Goal: Find specific page/section: Find specific page/section

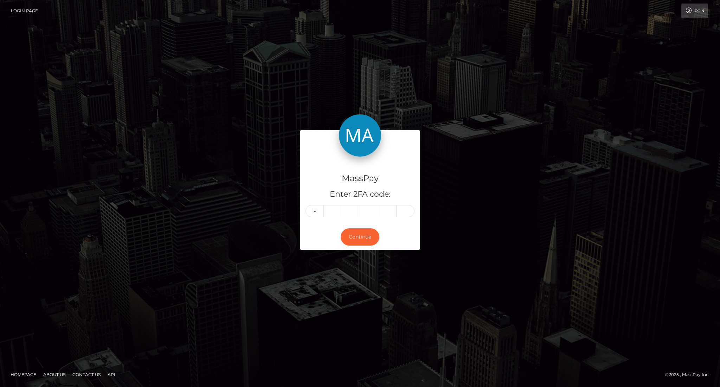
type input "5"
type input "3"
type input "1"
type input "2"
type input "8"
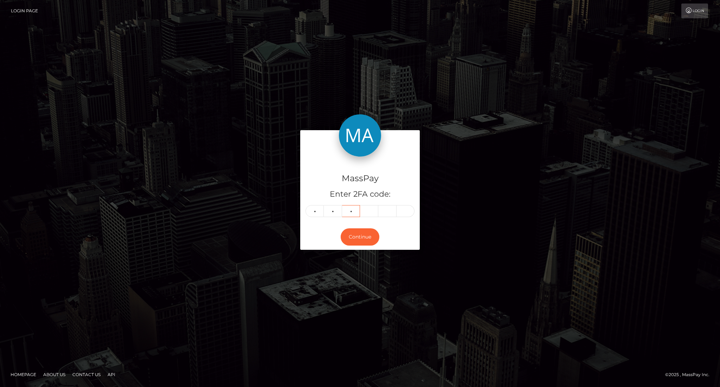
type input "3"
type input "5"
type input "9"
type input "7"
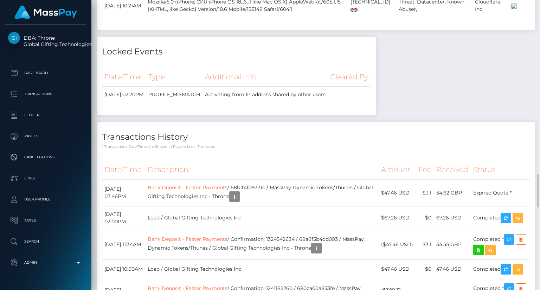
scroll to position [1582, 0]
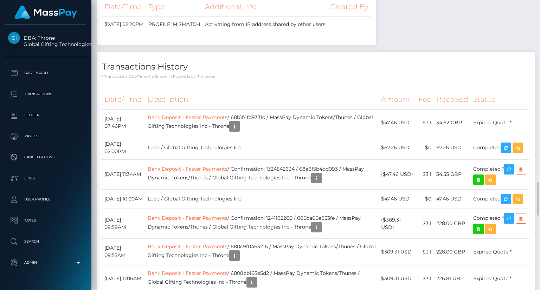
drag, startPoint x: 203, startPoint y: 289, endPoint x: 269, endPoint y: 285, distance: 66.2
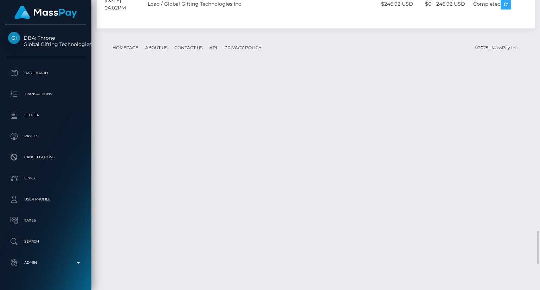
scroll to position [84, 135]
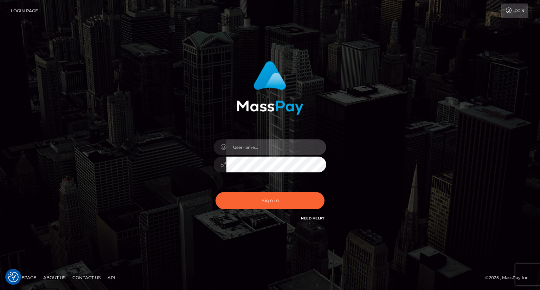
type input "carolina"
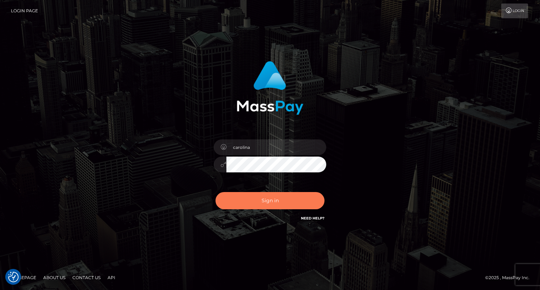
click at [280, 198] on button "Sign in" at bounding box center [269, 200] width 109 height 17
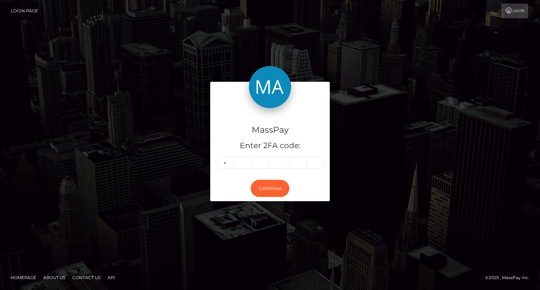
type input "5"
type input "4"
type input "6"
type input "0"
type input "7"
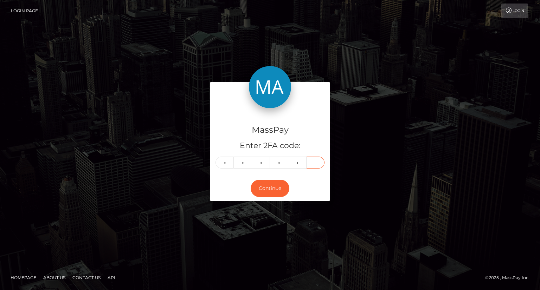
type input "5"
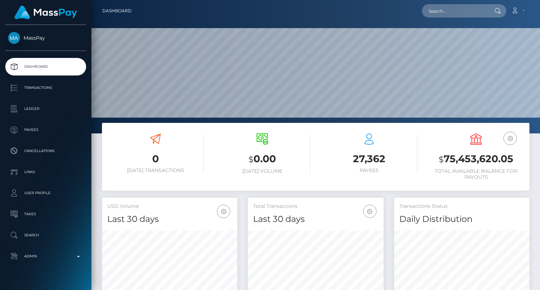
scroll to position [124, 135]
click at [447, 10] on input "text" at bounding box center [455, 10] width 66 height 13
paste input "f.bakema@icloud.com"
click at [483, 7] on input "f.bakema@icloud.com" at bounding box center [455, 10] width 66 height 13
click at [482, 9] on input "f.bakema@icloud.com" at bounding box center [455, 10] width 66 height 13
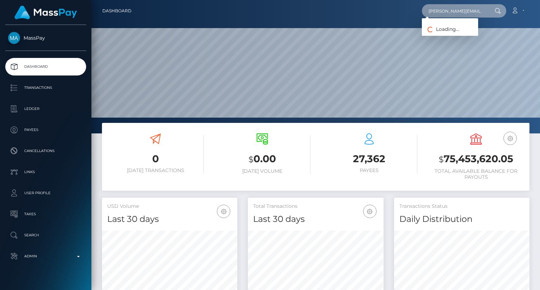
click at [471, 10] on input "f.bakema@icloud.com" at bounding box center [455, 10] width 66 height 13
click at [466, 14] on input "f.bakema@icloud.com" at bounding box center [455, 10] width 66 height 13
click at [480, 13] on input "f.bakema@icloud.com" at bounding box center [455, 10] width 66 height 13
type input "f.bakema@icloud.com"
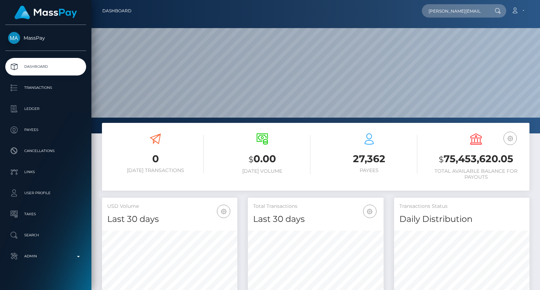
click at [498, 11] on icon at bounding box center [498, 11] width 6 height 6
click at [478, 10] on input "[PERSON_NAME][EMAIL_ADDRESS][DOMAIN_NAME]" at bounding box center [455, 10] width 66 height 13
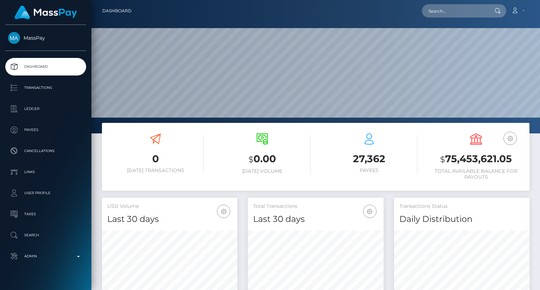
scroll to position [124, 135]
click at [446, 12] on input "text" at bounding box center [455, 10] width 66 height 13
type input "f.bakema@icloud.com"
click at [464, 20] on div "Loading... Loading..." at bounding box center [450, 21] width 56 height 6
click at [464, 20] on nav "Dashboard f.bakema@icloud.com Loading... Loading... Account" at bounding box center [315, 11] width 449 height 22
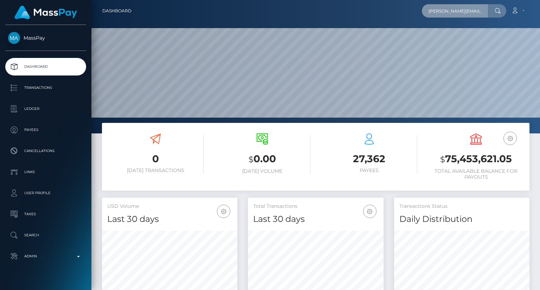
click at [486, 11] on input "[PERSON_NAME][EMAIL_ADDRESS][DOMAIN_NAME]" at bounding box center [455, 10] width 66 height 13
click at [478, 14] on input "[PERSON_NAME][EMAIL_ADDRESS][DOMAIN_NAME]" at bounding box center [455, 10] width 66 height 13
click at [451, 13] on input "[PERSON_NAME][EMAIL_ADDRESS][DOMAIN_NAME]" at bounding box center [455, 10] width 66 height 13
click at [451, 12] on input "[PERSON_NAME][EMAIL_ADDRESS][DOMAIN_NAME]" at bounding box center [455, 10] width 66 height 13
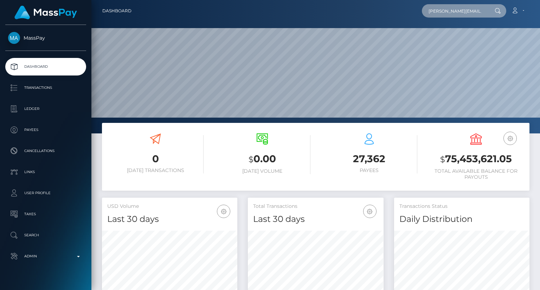
click at [451, 12] on input "[PERSON_NAME][EMAIL_ADDRESS][DOMAIN_NAME]" at bounding box center [455, 10] width 66 height 13
click at [447, 8] on input "f.bakema@icloud.com" at bounding box center [455, 10] width 66 height 13
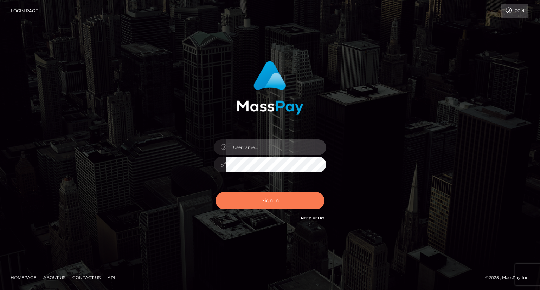
type input "carolina"
click at [284, 200] on button "Sign in" at bounding box center [269, 200] width 109 height 17
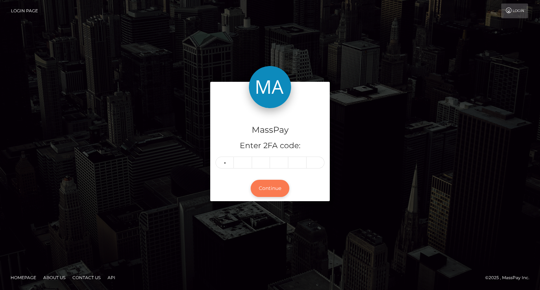
type input "7"
type input "8"
type input "9"
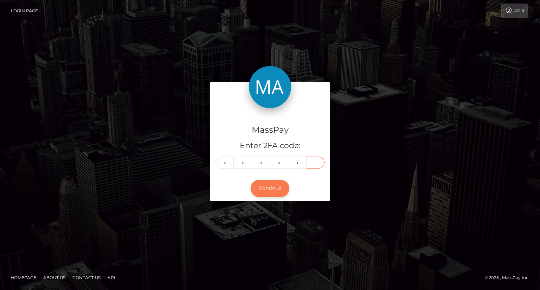
type input "6"
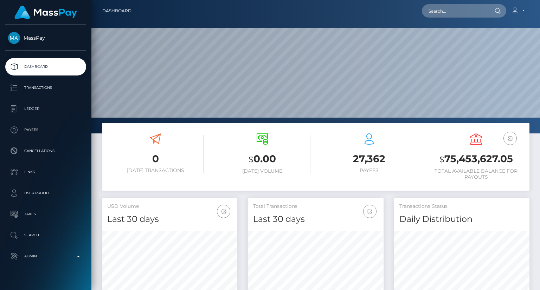
scroll to position [124, 135]
click at [443, 11] on input "text" at bounding box center [455, 10] width 66 height 13
paste input "creators@playboy.com"
drag, startPoint x: 451, startPoint y: 13, endPoint x: 437, endPoint y: 6, distance: 16.4
click at [450, 13] on input "creators@playboy.com" at bounding box center [455, 10] width 66 height 13
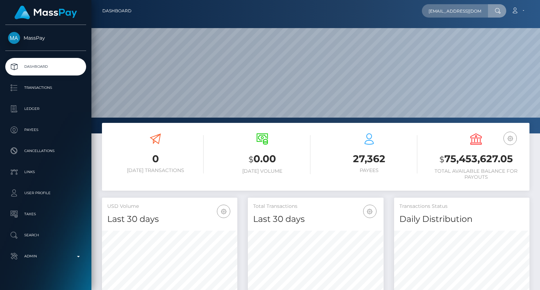
click at [494, 6] on nav "Dashboard creators@playboy.com Loading... Loading... Account" at bounding box center [315, 11] width 449 height 22
click at [499, 12] on icon at bounding box center [498, 11] width 6 height 6
click at [446, 10] on input "creators@playboy.com" at bounding box center [455, 10] width 66 height 13
click at [445, 9] on input "creators@playboy.com" at bounding box center [455, 10] width 66 height 13
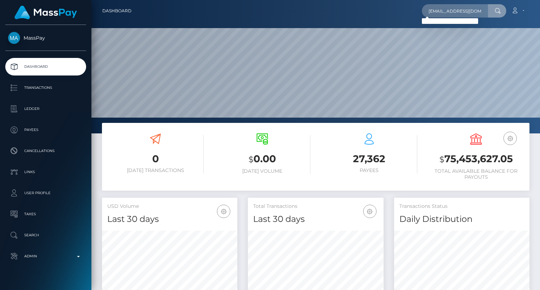
click at [444, 22] on div "Loading... Loading..." at bounding box center [450, 21] width 56 height 6
click at [452, 12] on input "creators@playboy.com" at bounding box center [455, 10] width 66 height 13
click at [451, 12] on input "creators@playboy.com" at bounding box center [455, 10] width 66 height 13
paste input "dontra@my-spare"
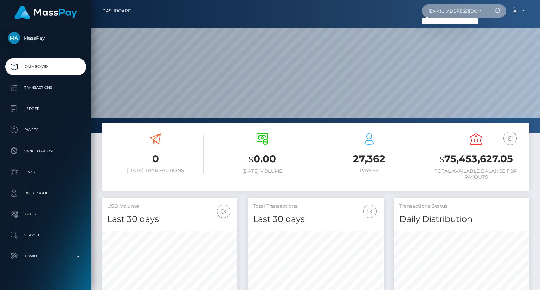
drag, startPoint x: 456, startPoint y: 12, endPoint x: 404, endPoint y: 16, distance: 52.2
click at [455, 12] on input "dontra@my-spare.com" at bounding box center [455, 10] width 66 height 13
type input "dontra@my-spare.com"
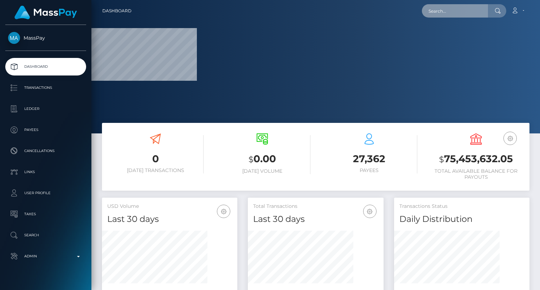
click at [439, 13] on input "text" at bounding box center [455, 10] width 66 height 13
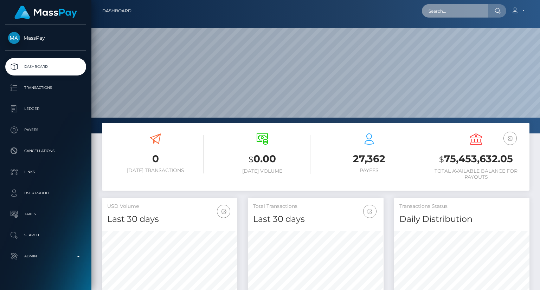
scroll to position [124, 135]
click at [447, 13] on input "[PERSON_NAME][EMAIL_ADDRESS][DOMAIN_NAME]" at bounding box center [455, 10] width 66 height 13
click at [447, 13] on input "f.bakema@icloud.com" at bounding box center [455, 10] width 66 height 13
paste input "dontra@my-spare"
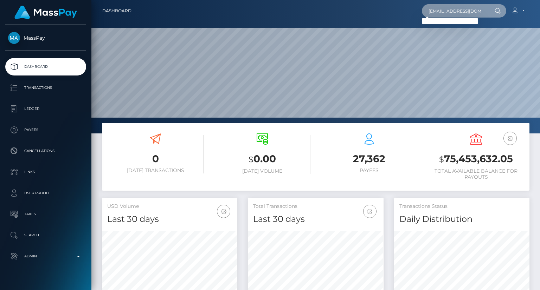
click at [443, 10] on input "dontra@my-spare.com" at bounding box center [455, 10] width 66 height 13
paste input "poact_5ZmxSH7fjhta"
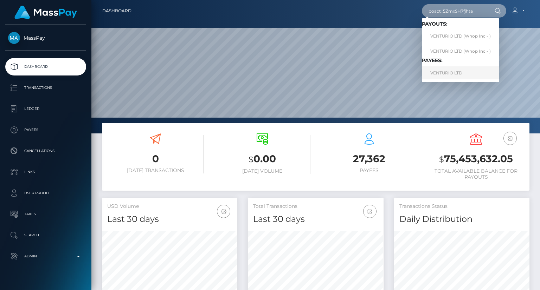
type input "poact_5ZmxSH7fjhta"
click at [459, 77] on link "VENTURIO LTD" at bounding box center [460, 72] width 77 height 13
